Goal: Navigation & Orientation: Find specific page/section

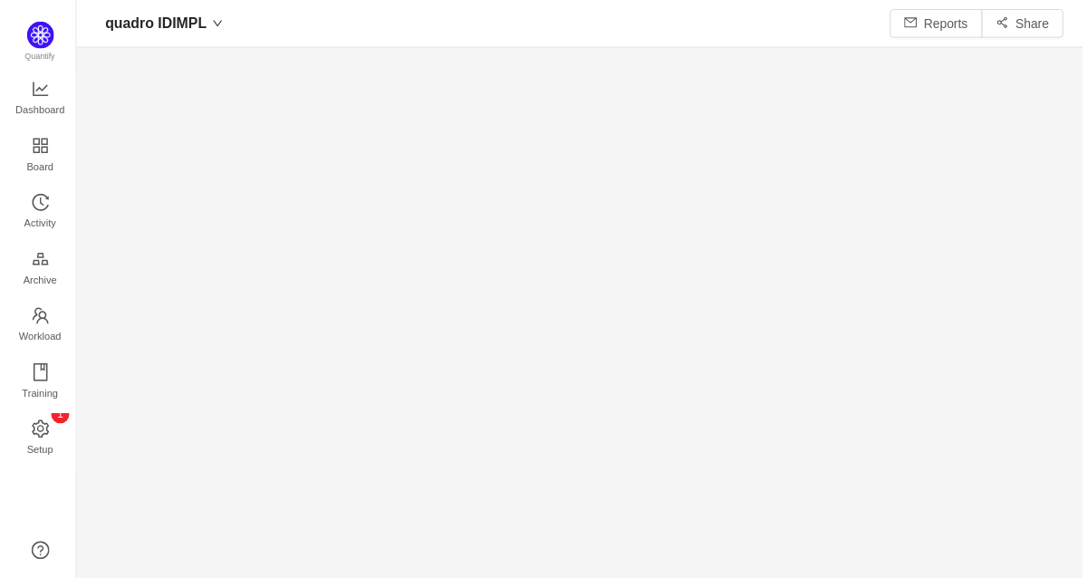
scroll to position [578, 1014]
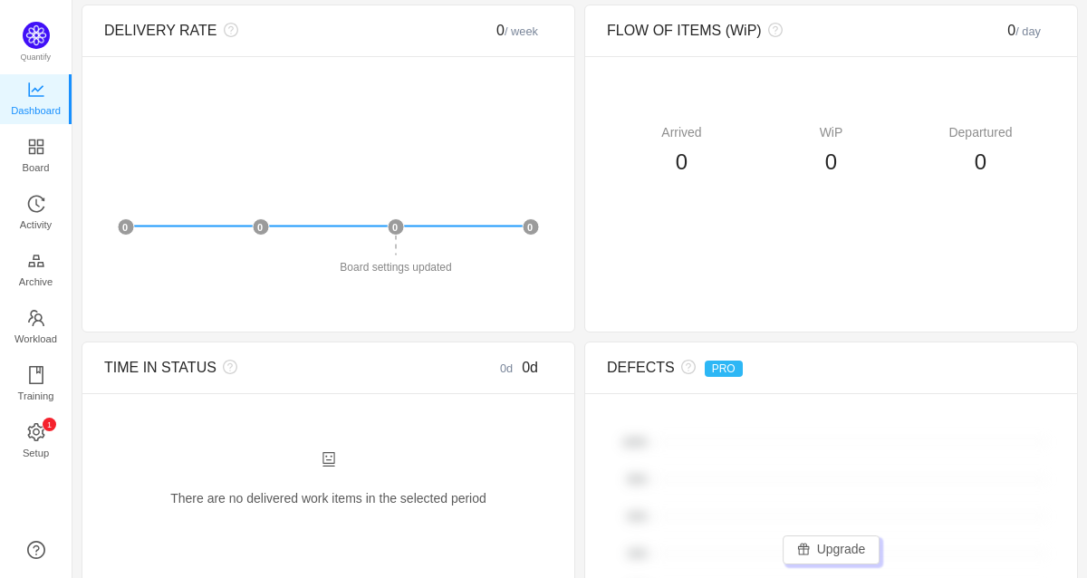
scroll to position [899, 0]
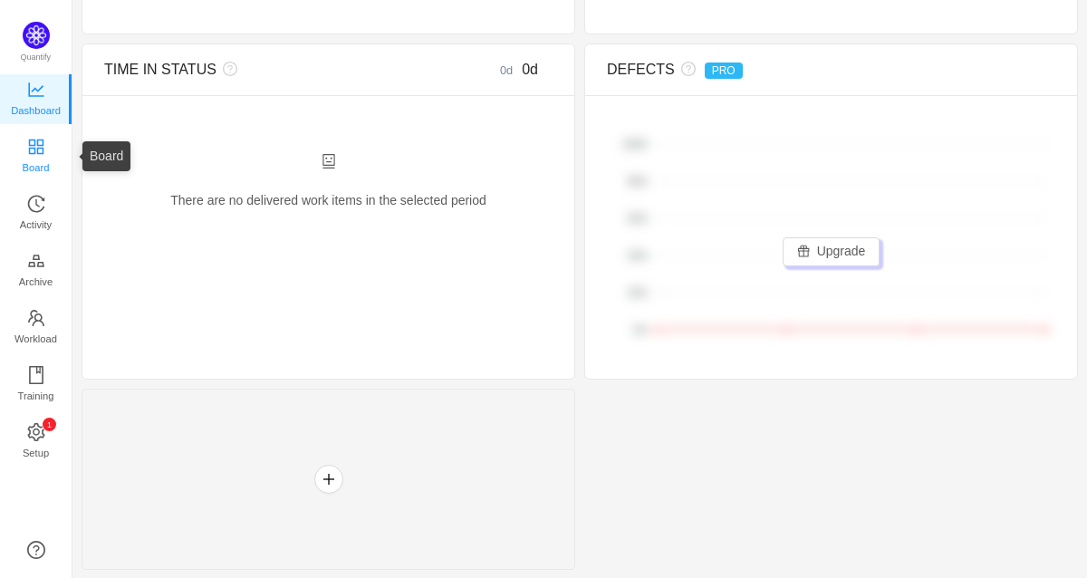
click at [41, 148] on icon "icon: appstore" at bounding box center [35, 146] width 14 height 14
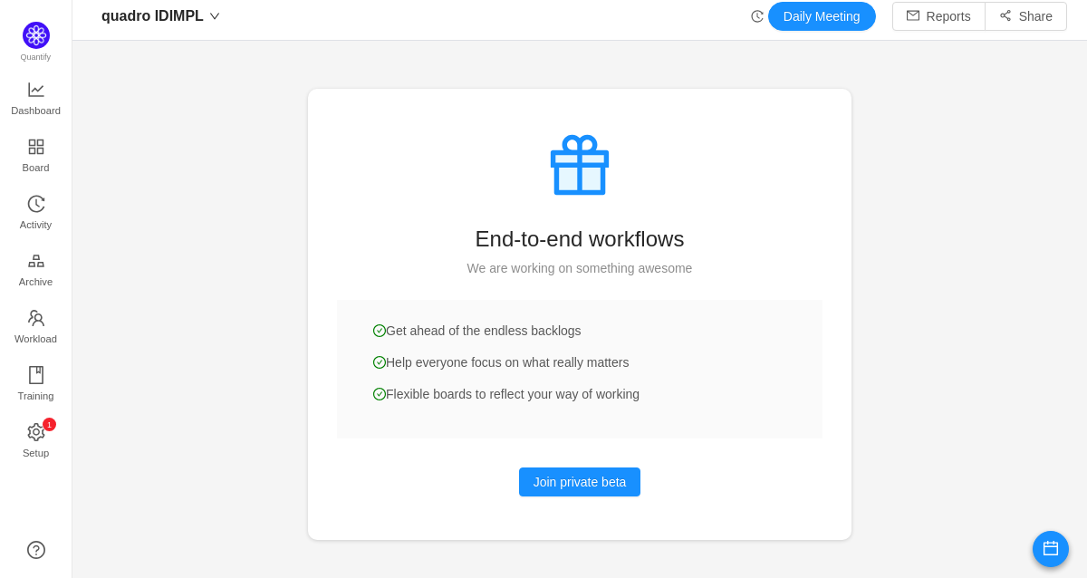
scroll to position [7, 0]
click at [576, 485] on button "Join private beta" at bounding box center [580, 481] width 122 height 29
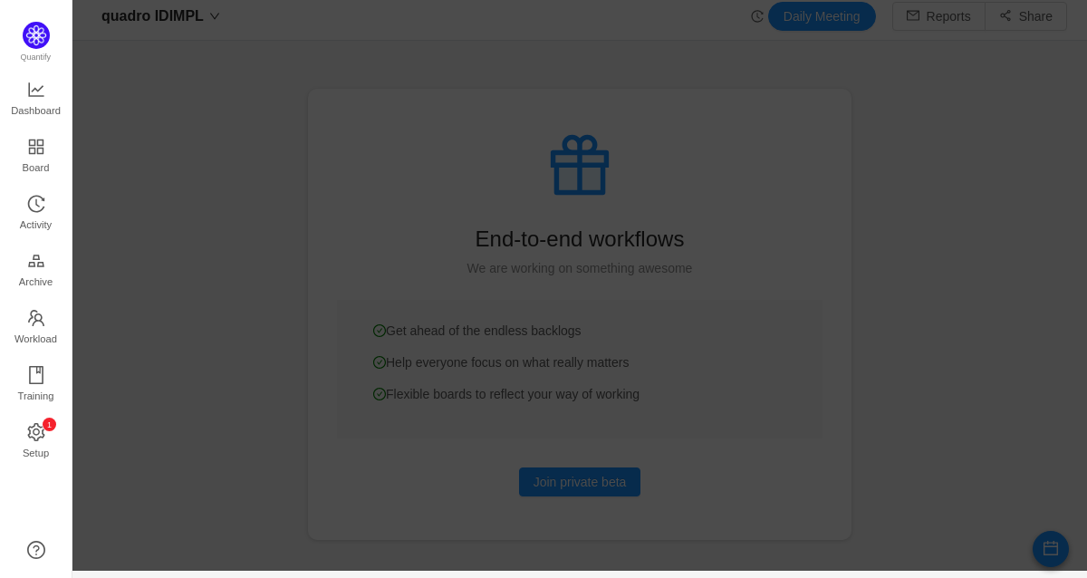
click at [218, 135] on div at bounding box center [579, 282] width 1014 height 578
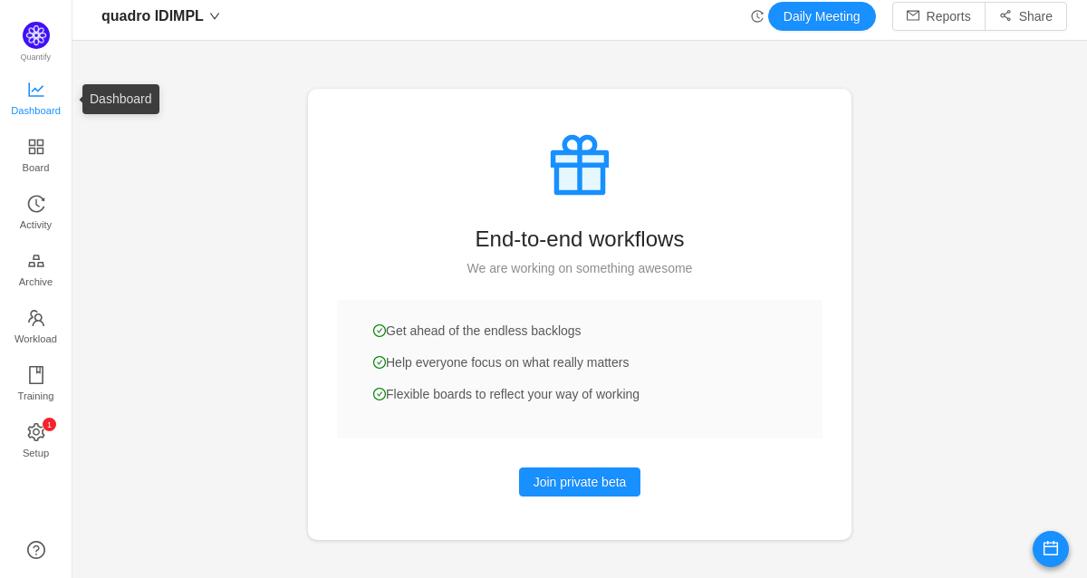
click at [42, 90] on icon "icon: line-chart" at bounding box center [36, 90] width 18 height 18
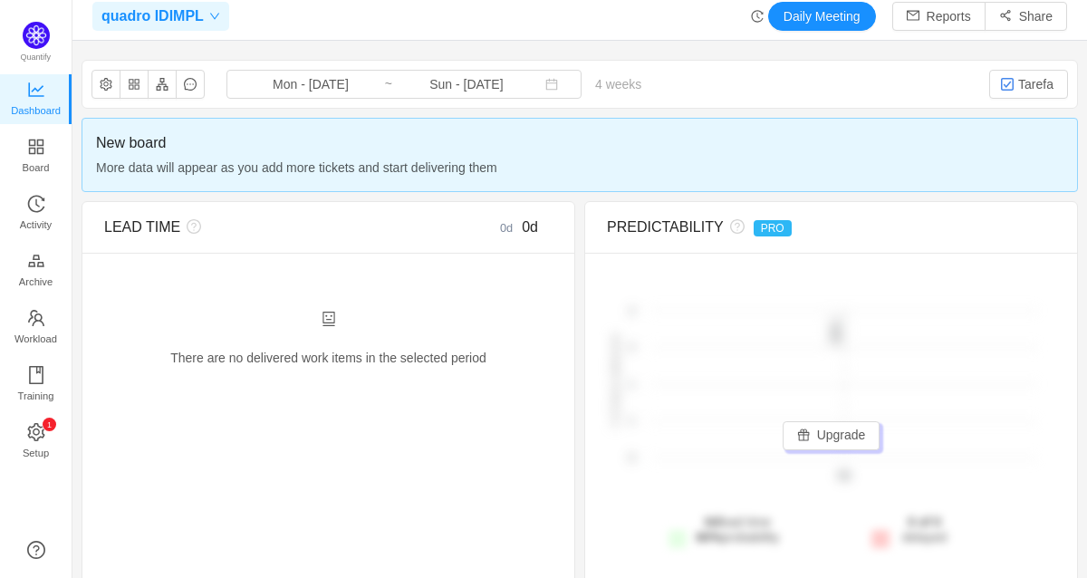
click at [197, 14] on span "quadro IDIMPL" at bounding box center [152, 16] width 102 height 29
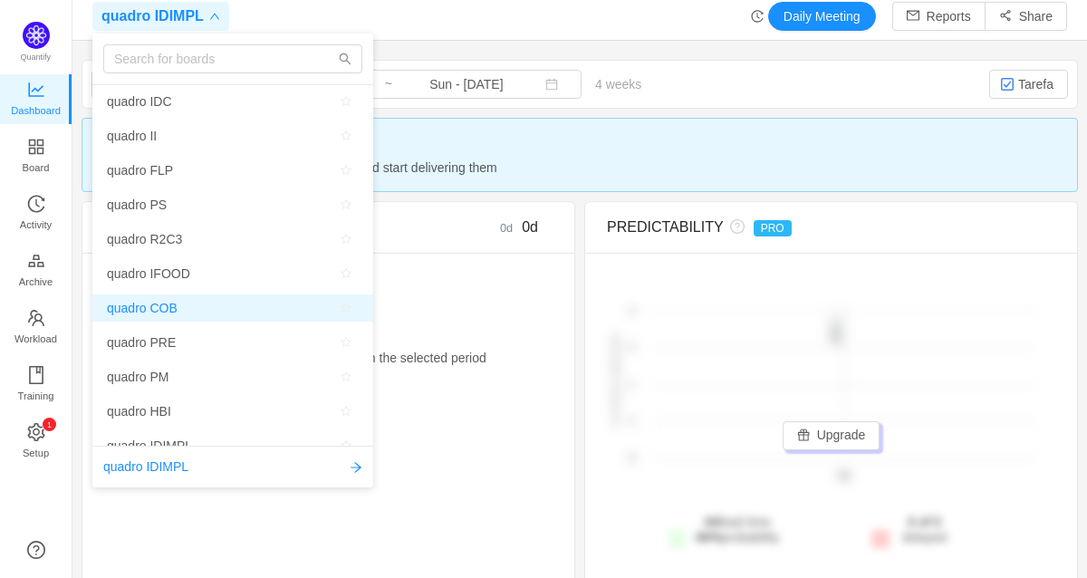
scroll to position [85, 0]
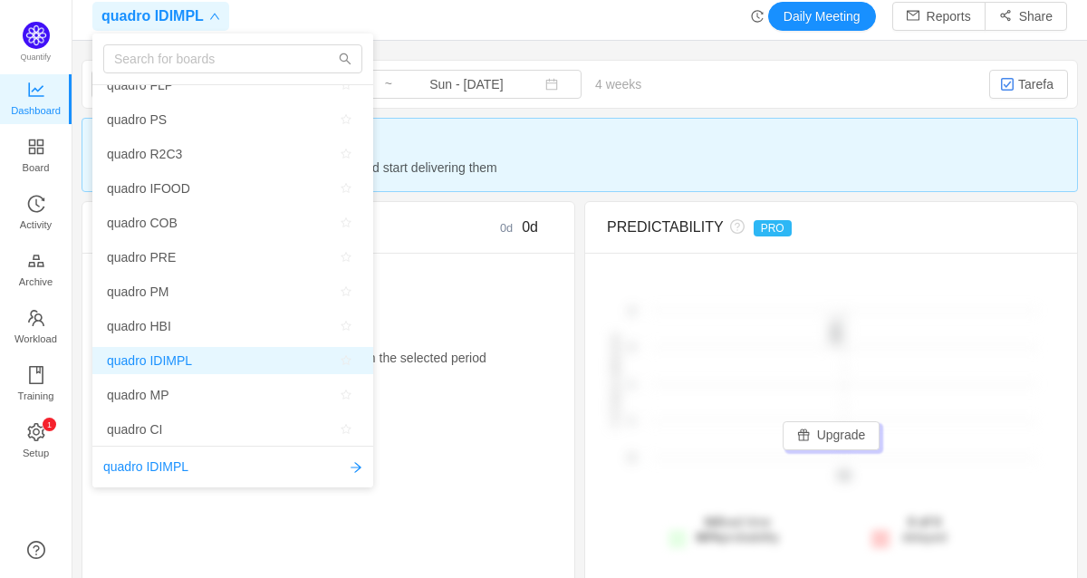
click at [188, 359] on span "quadro IDIMPL" at bounding box center [149, 360] width 85 height 27
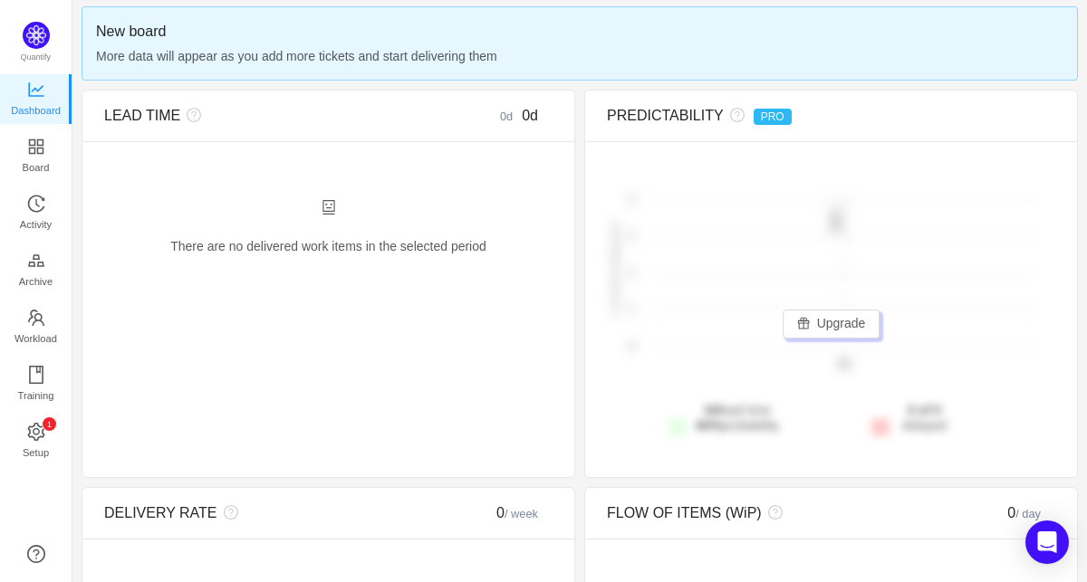
scroll to position [11, 0]
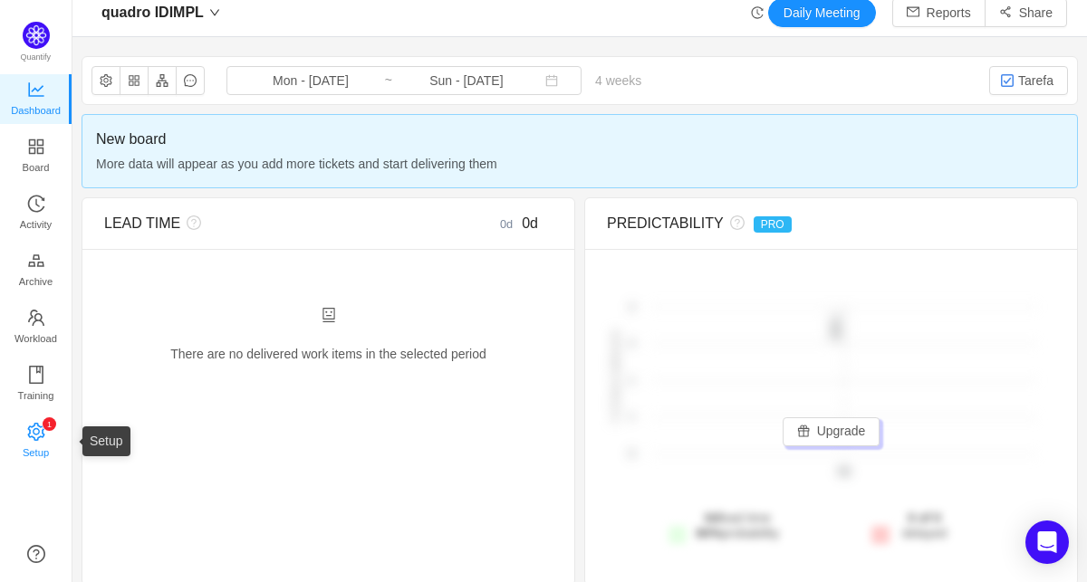
click at [34, 430] on icon "icon: setting" at bounding box center [36, 432] width 18 height 18
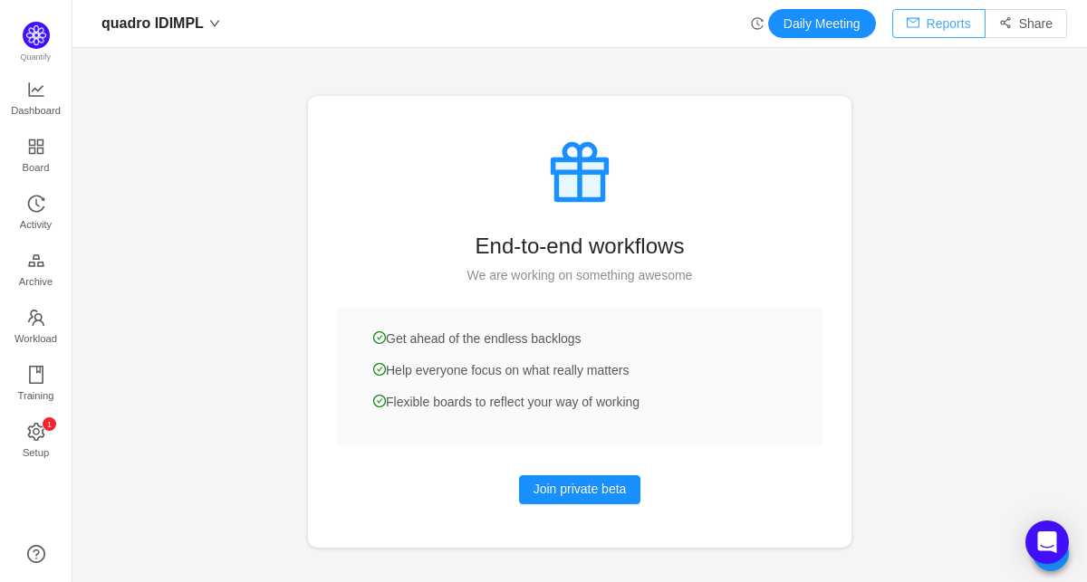
click at [924, 17] on button "Reports" at bounding box center [938, 23] width 93 height 29
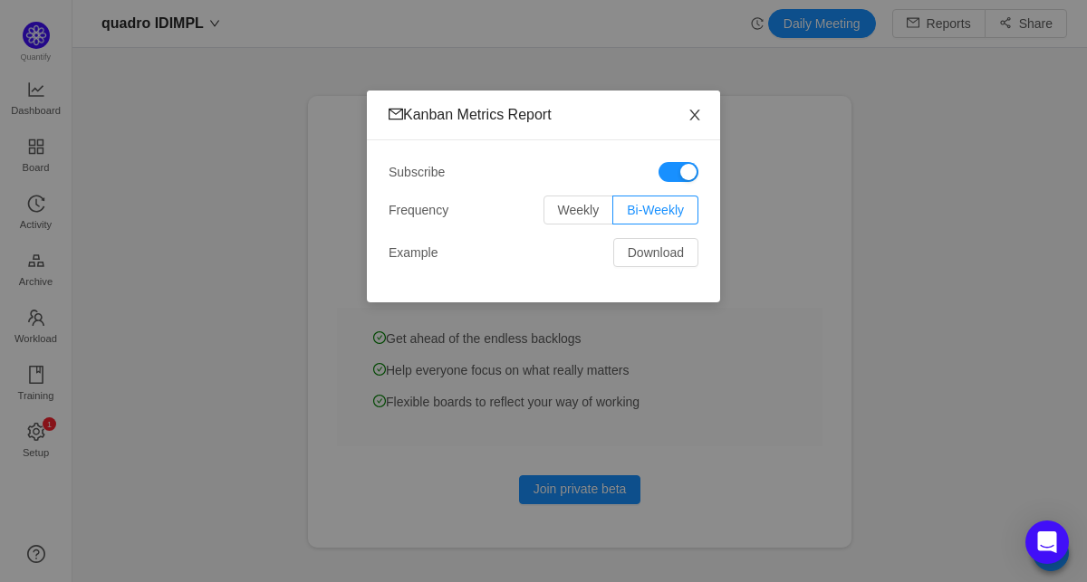
click at [691, 117] on icon "icon: close" at bounding box center [694, 115] width 14 height 14
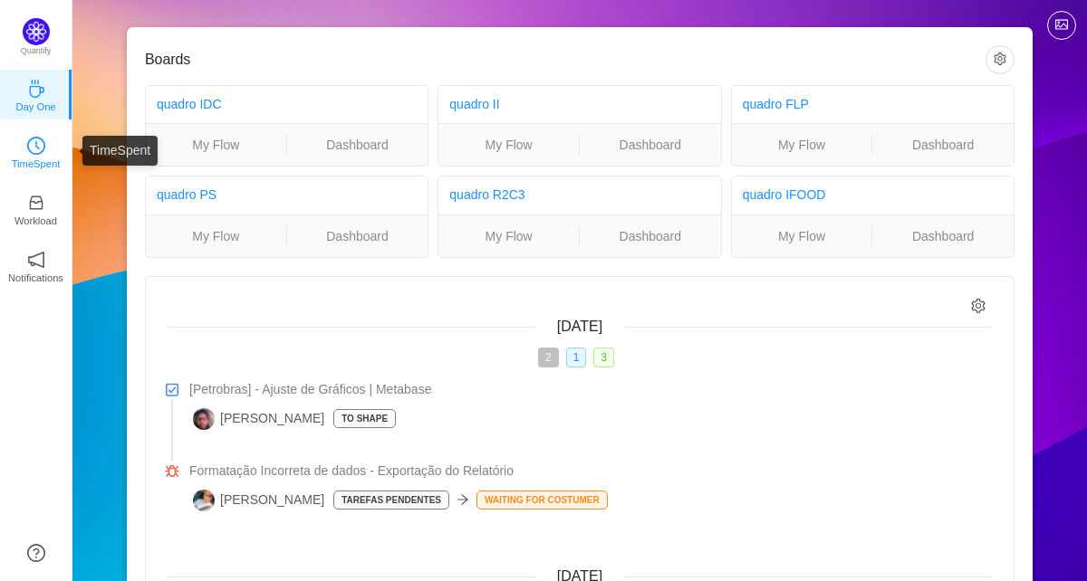
click at [46, 159] on p "TimeSpent" at bounding box center [36, 164] width 49 height 16
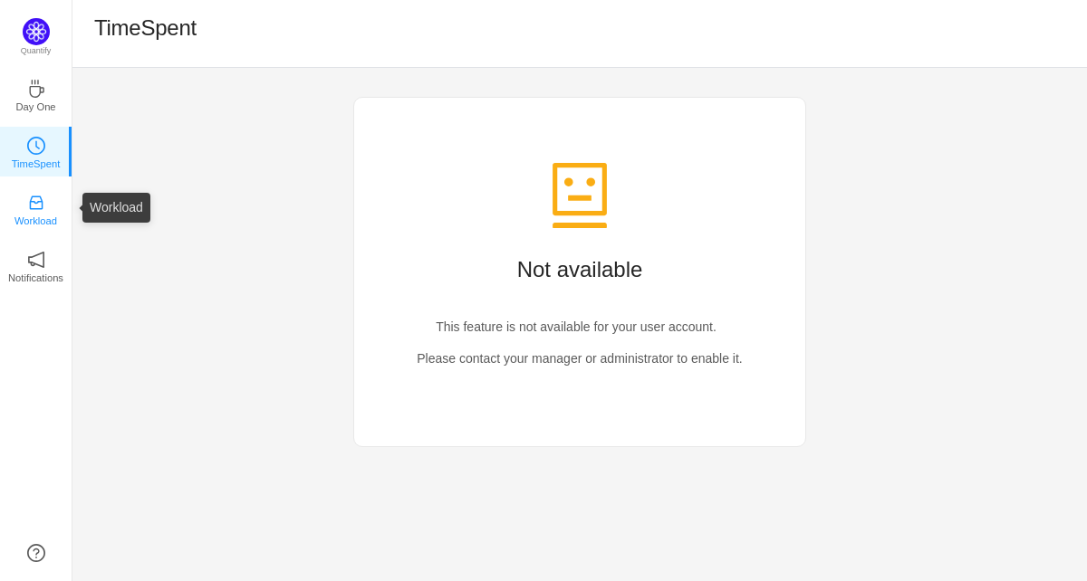
click at [40, 208] on icon "icon: inbox" at bounding box center [36, 203] width 14 height 14
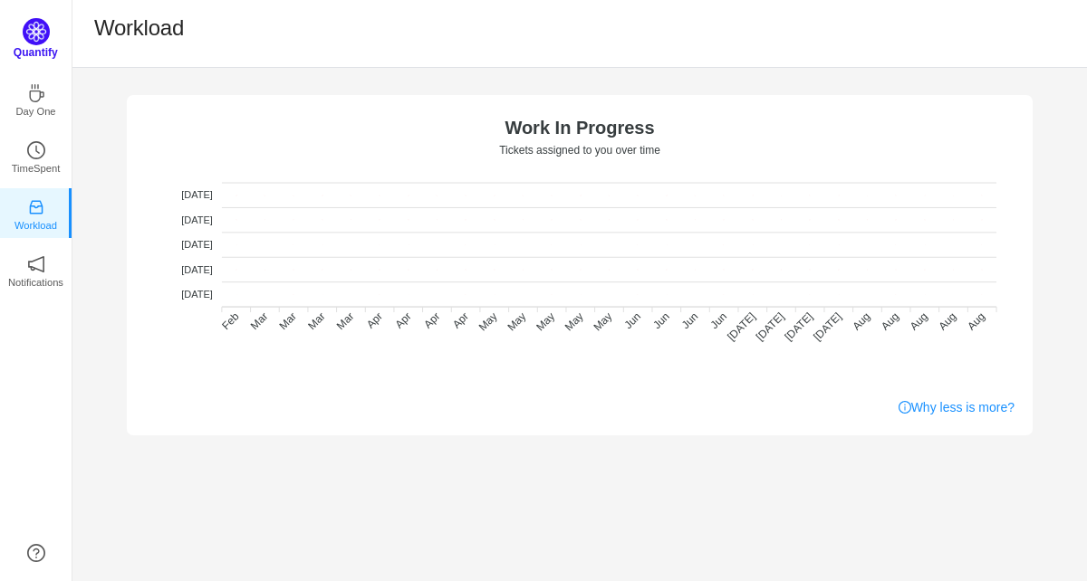
click at [44, 50] on p "Quantify" at bounding box center [36, 52] width 44 height 16
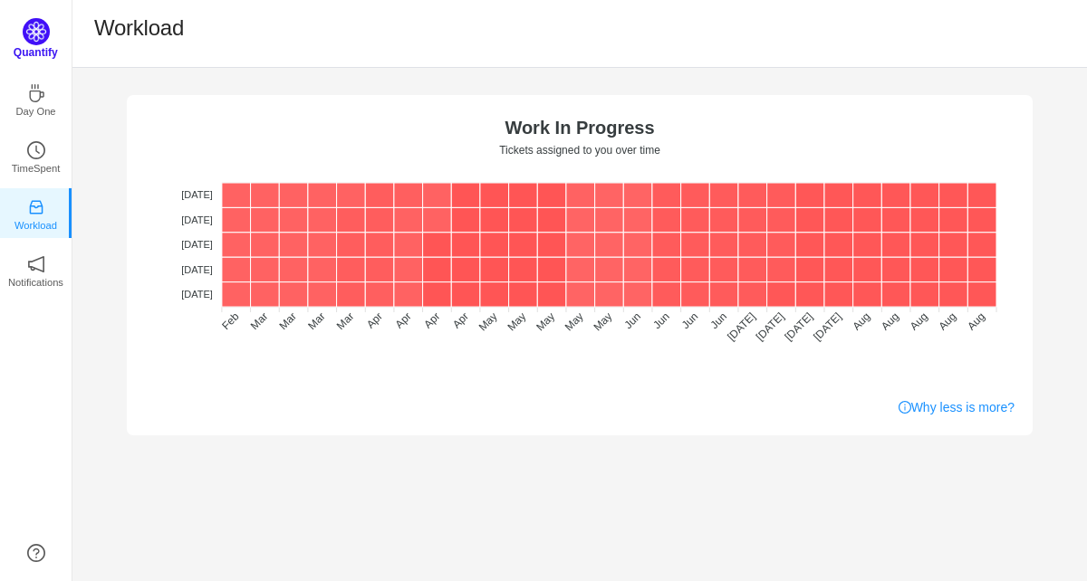
click at [35, 34] on img at bounding box center [36, 31] width 27 height 27
click at [32, 87] on icon "icon: coffee" at bounding box center [36, 89] width 18 height 18
